Goal: Check status: Check status

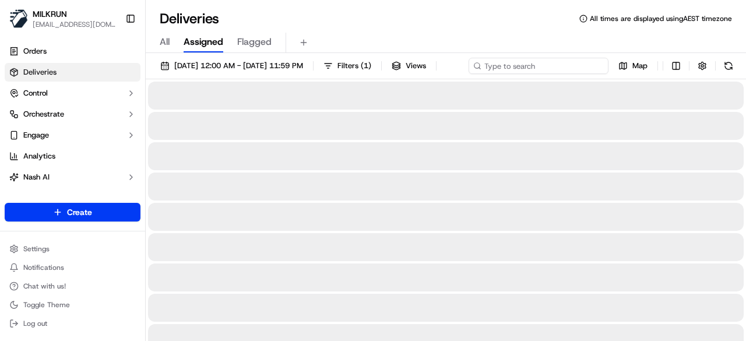
click at [557, 71] on input at bounding box center [539, 66] width 140 height 16
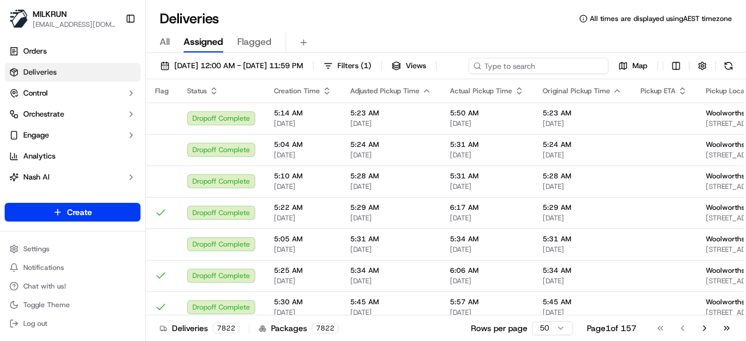
paste input "[PERSON_NAME] [PERSON_NAME]"
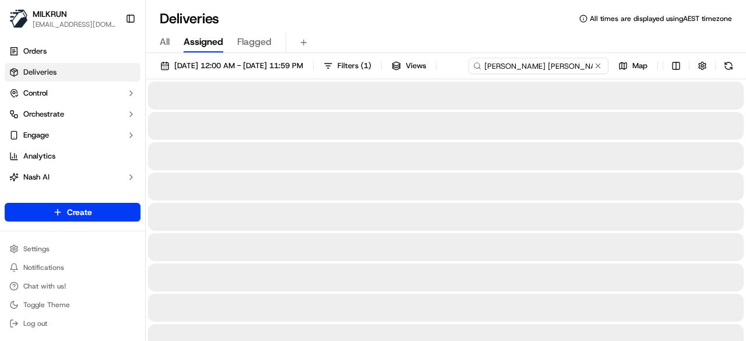
type input "[PERSON_NAME] [PERSON_NAME]"
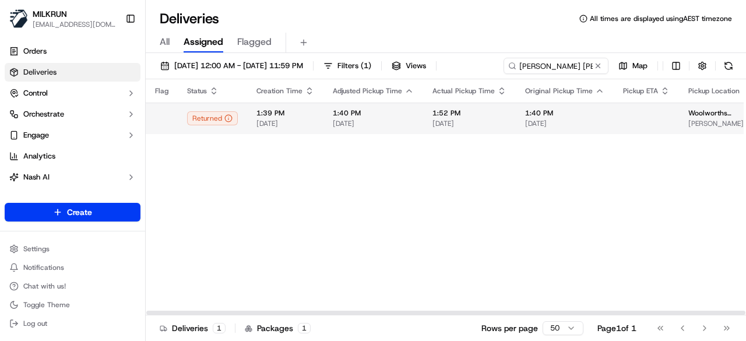
click at [618, 134] on td at bounding box center [646, 118] width 65 height 31
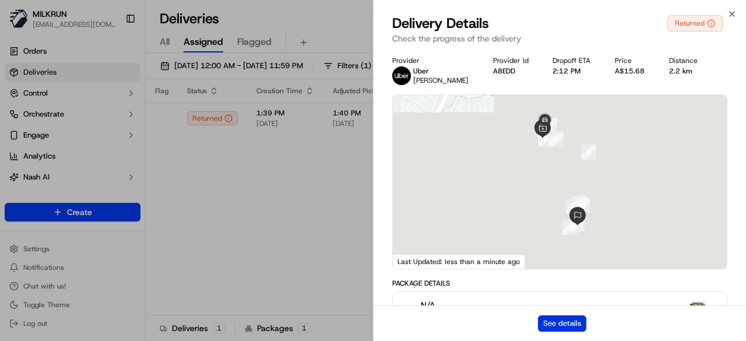
click at [556, 321] on button "See details" at bounding box center [562, 323] width 48 height 16
